Goal: Find specific page/section: Find specific page/section

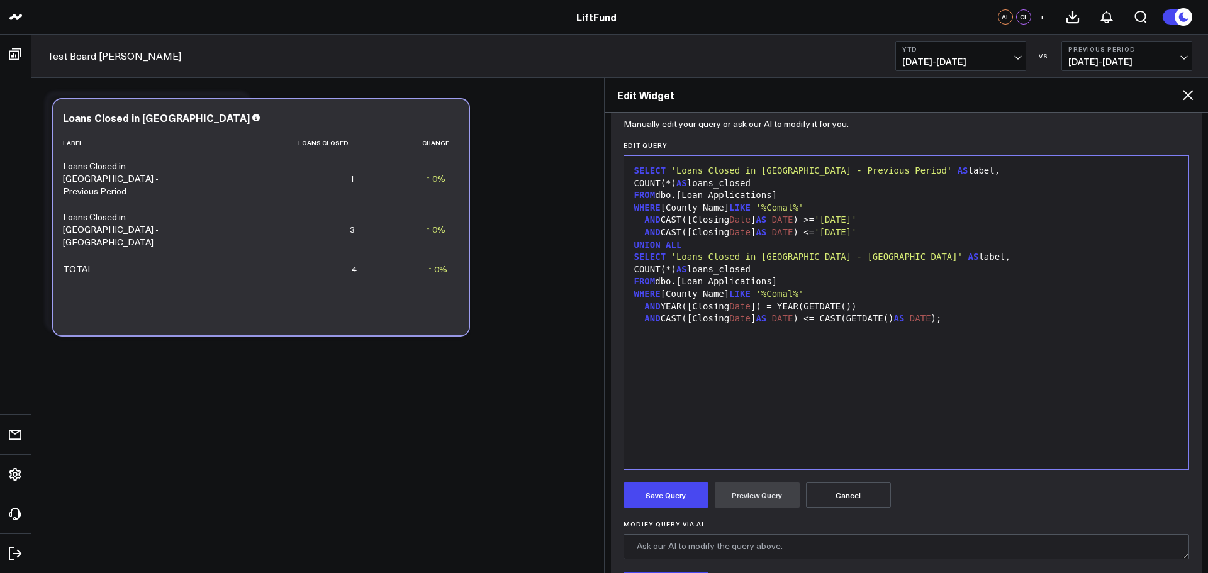
scroll to position [132, 0]
